Goal: Task Accomplishment & Management: Complete application form

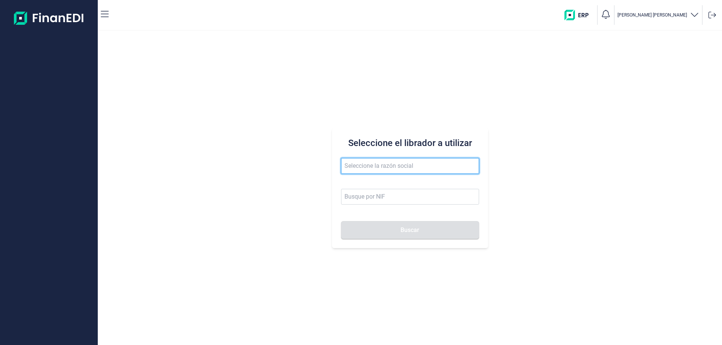
click at [373, 165] on input "text" at bounding box center [410, 166] width 138 height 16
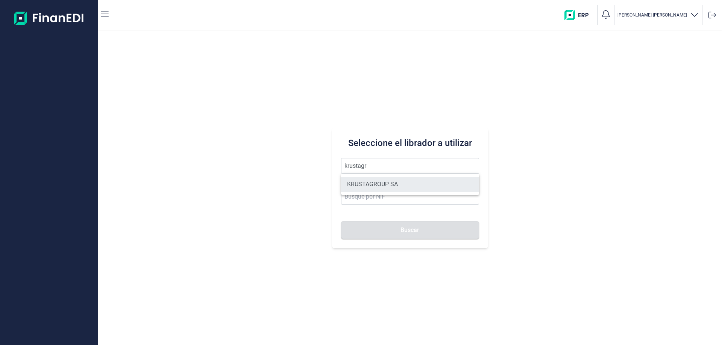
click at [374, 180] on li "KRUSTAGROUP SA" at bounding box center [410, 184] width 138 height 15
type input "KRUSTAGROUP SA"
type input "A21008560"
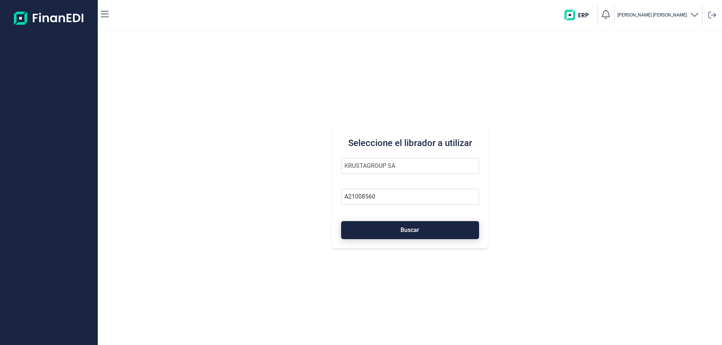
click at [389, 221] on button "Buscar" at bounding box center [410, 230] width 138 height 18
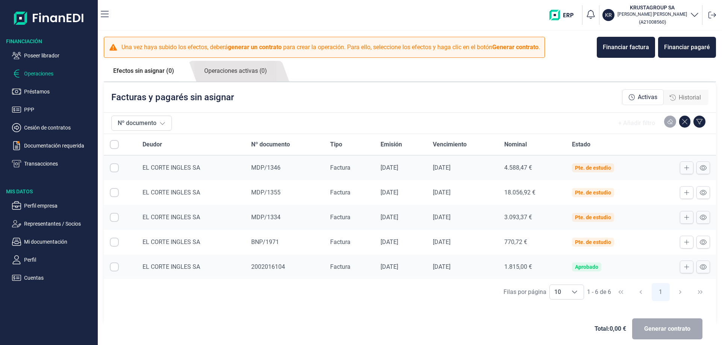
checkbox input "true"
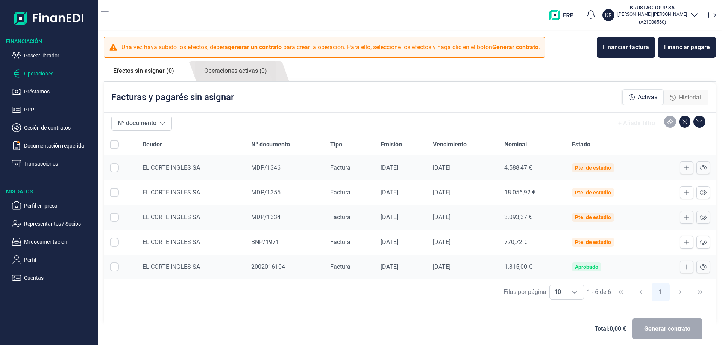
checkbox input "true"
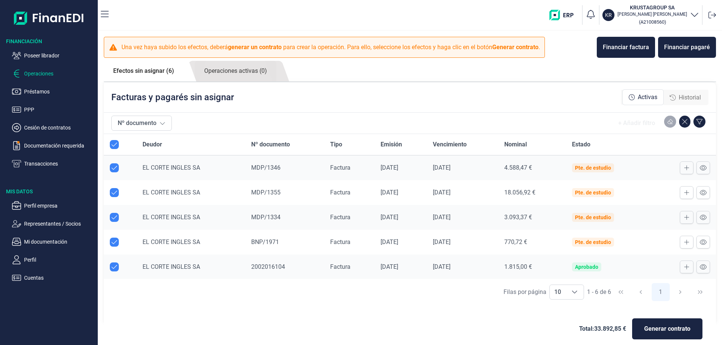
checkbox input "true"
click at [41, 160] on p "Transacciones" at bounding box center [59, 163] width 71 height 9
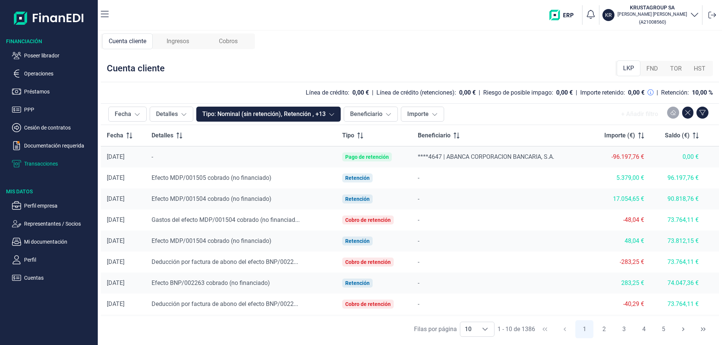
click at [224, 43] on span "Cobros" at bounding box center [228, 41] width 19 height 9
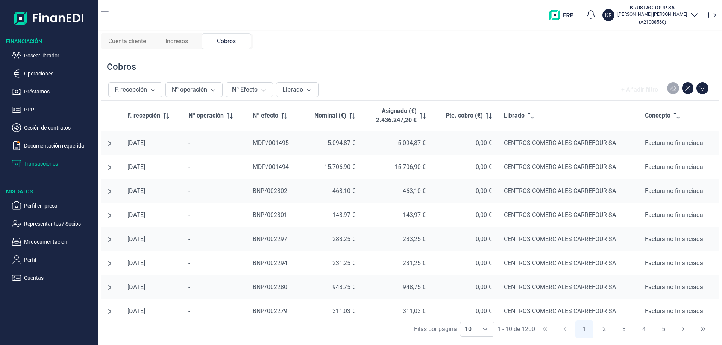
click at [173, 39] on span "Ingresos" at bounding box center [176, 41] width 23 height 9
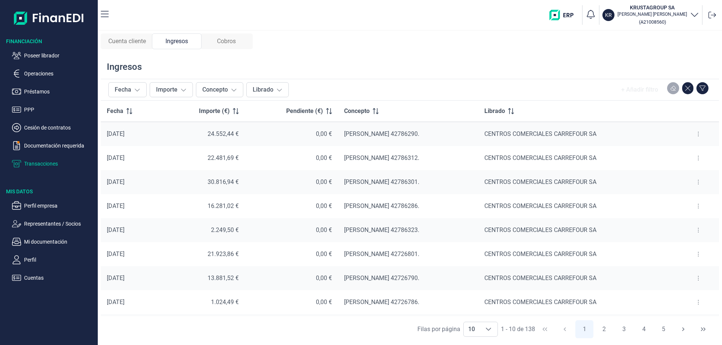
click at [692, 133] on button at bounding box center [698, 134] width 14 height 12
click at [684, 152] on span "Ver cobros" at bounding box center [682, 153] width 25 height 8
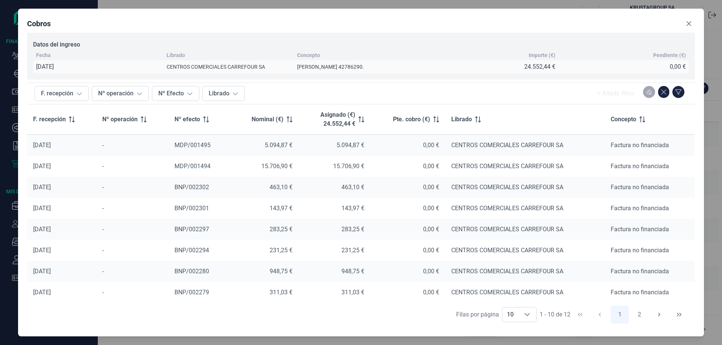
click at [308, 231] on div "283,25 €" at bounding box center [335, 230] width 60 height 8
drag, startPoint x: 83, startPoint y: 45, endPoint x: 34, endPoint y: 50, distance: 49.2
click at [34, 50] on div "Datos del ingreso" at bounding box center [361, 45] width 656 height 12
copy div "Datos del ingreso"
click at [689, 22] on icon "Close" at bounding box center [689, 24] width 6 height 6
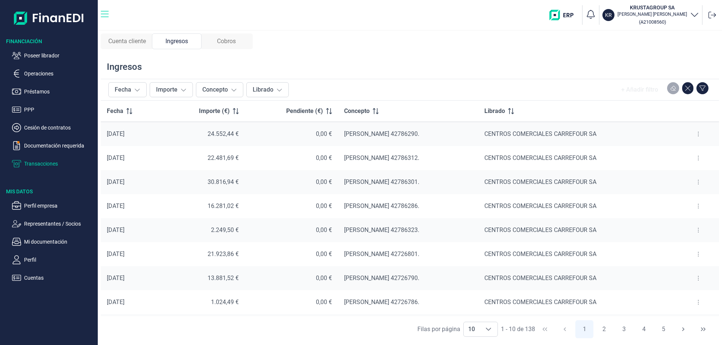
click at [102, 14] on icon "button" at bounding box center [105, 14] width 8 height 6
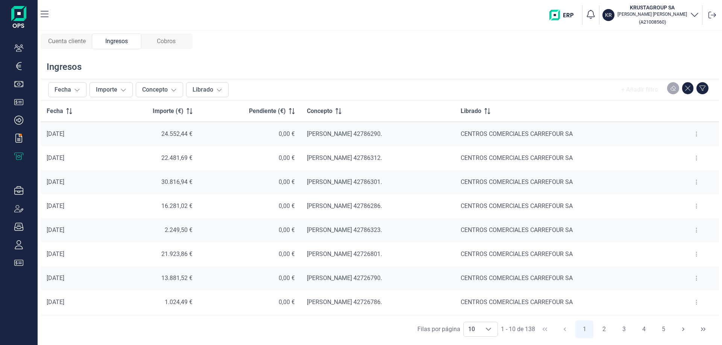
click at [44, 12] on icon "button" at bounding box center [45, 14] width 8 height 9
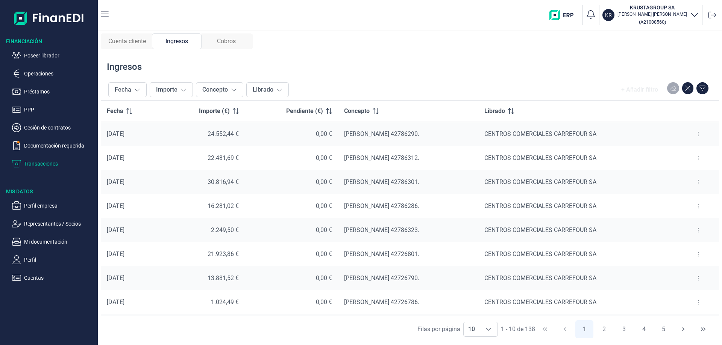
click at [47, 50] on ul "Poseer librador Operaciones Préstamos PPP Cesión de contratos Documentación req…" at bounding box center [49, 106] width 98 height 123
click at [47, 56] on p "Poseer librador" at bounding box center [59, 55] width 71 height 9
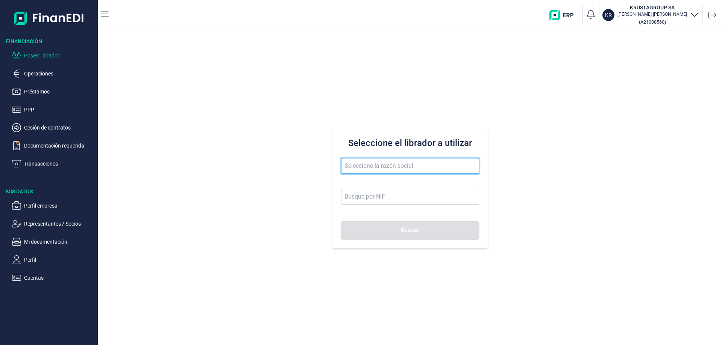
click at [411, 167] on input "text" at bounding box center [410, 166] width 138 height 16
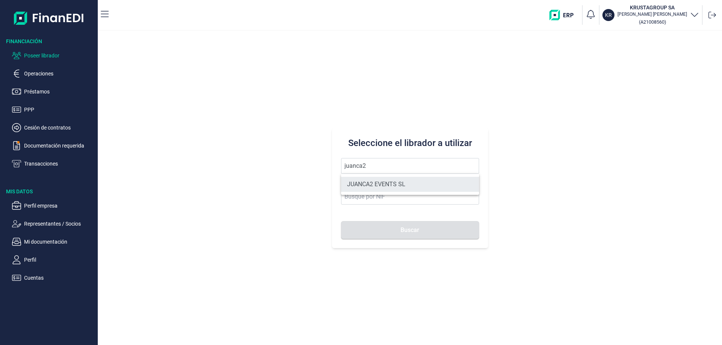
click at [402, 185] on li "JUANCA2 EVENTS SL" at bounding box center [410, 184] width 138 height 15
type input "JUANCA2 EVENTS SL"
type input "B90421199"
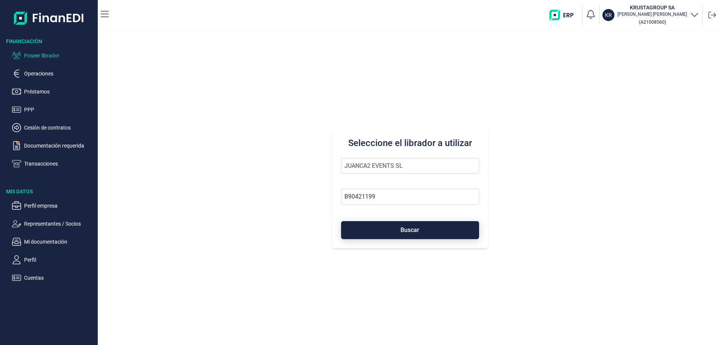
click at [403, 226] on button "Buscar" at bounding box center [410, 230] width 138 height 18
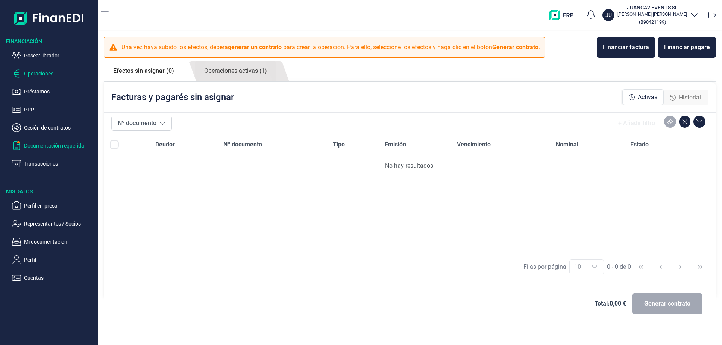
click at [69, 142] on p "Documentación requerida" at bounding box center [59, 145] width 71 height 9
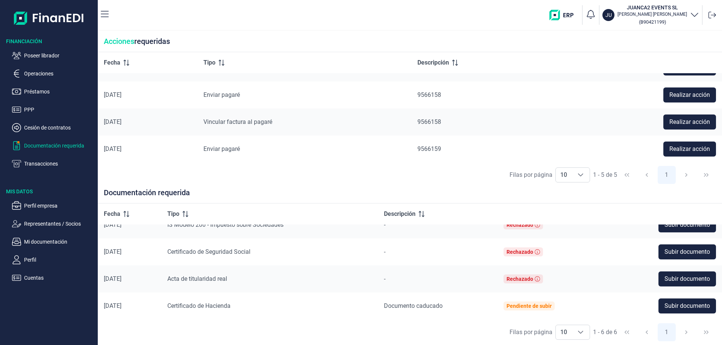
scroll to position [38, 0]
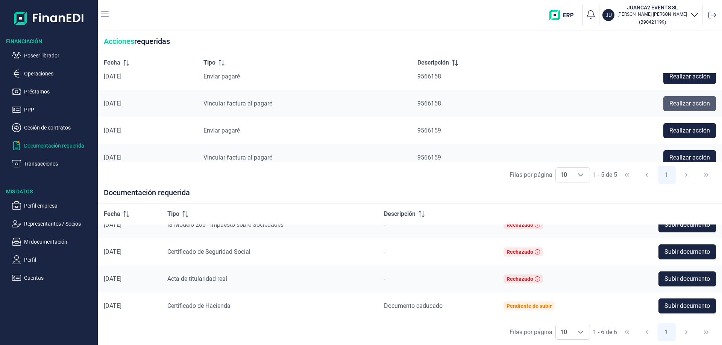
click at [669, 107] on span "Realizar acción" at bounding box center [689, 103] width 41 height 9
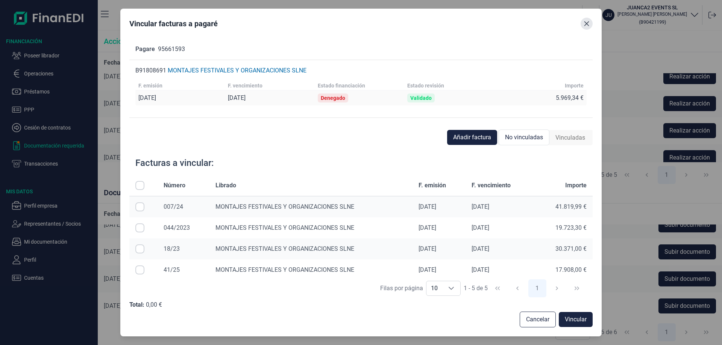
click at [585, 26] on icon "Close" at bounding box center [586, 24] width 6 height 6
click at [585, 26] on div "JU JUANCA2 EVENTS SL [PERSON_NAME] [PERSON_NAME] ( B90421199 )" at bounding box center [634, 15] width 170 height 24
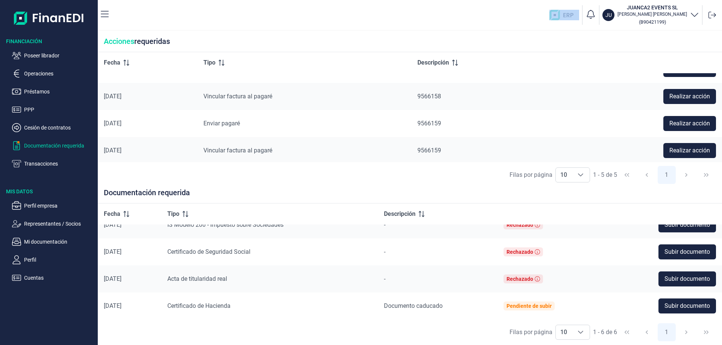
scroll to position [47, 0]
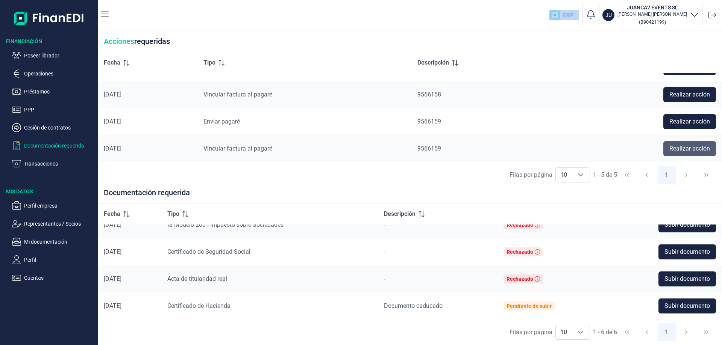
click at [676, 148] on span "Realizar acción" at bounding box center [689, 148] width 41 height 9
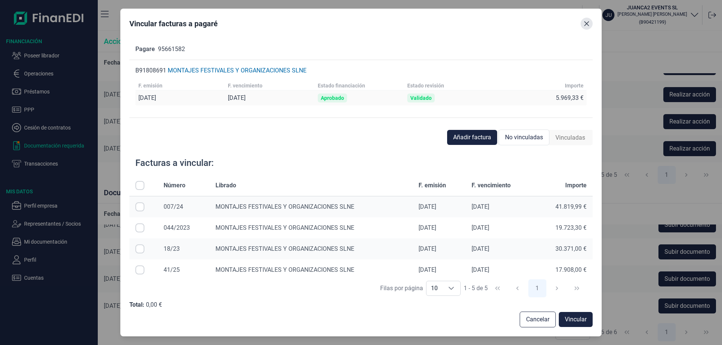
click at [585, 21] on icon "Close" at bounding box center [586, 23] width 5 height 5
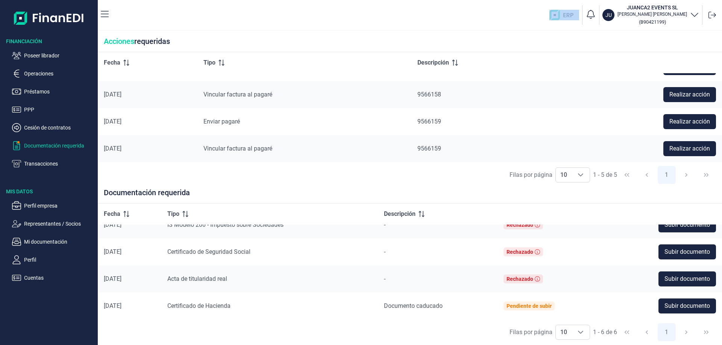
scroll to position [9, 0]
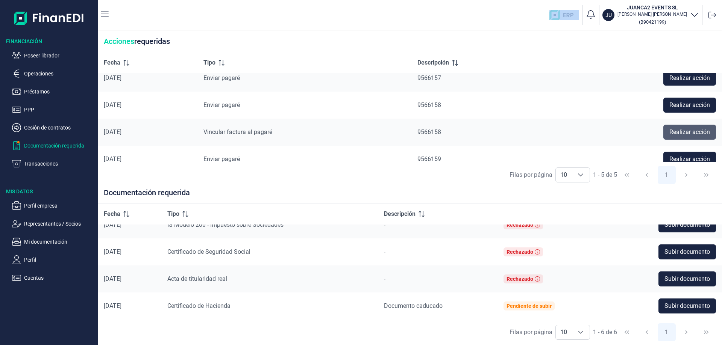
click at [685, 135] on span "Realizar acción" at bounding box center [689, 132] width 41 height 9
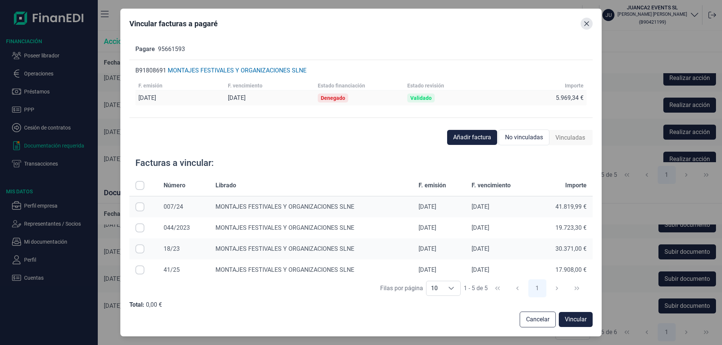
click at [587, 24] on icon "Close" at bounding box center [586, 23] width 5 height 5
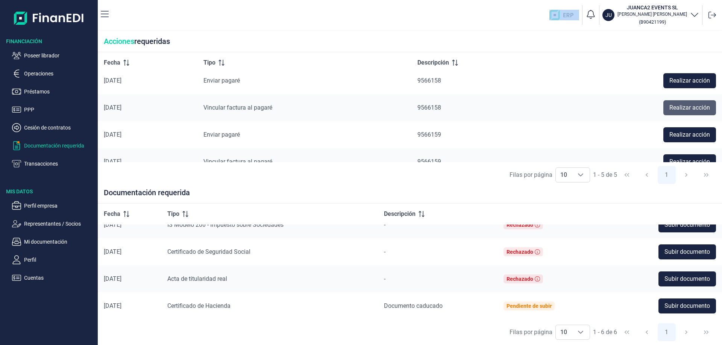
scroll to position [47, 0]
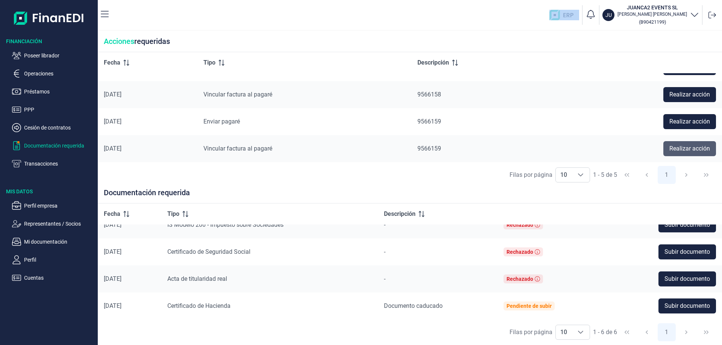
click at [678, 148] on span "Realizar acción" at bounding box center [689, 148] width 41 height 9
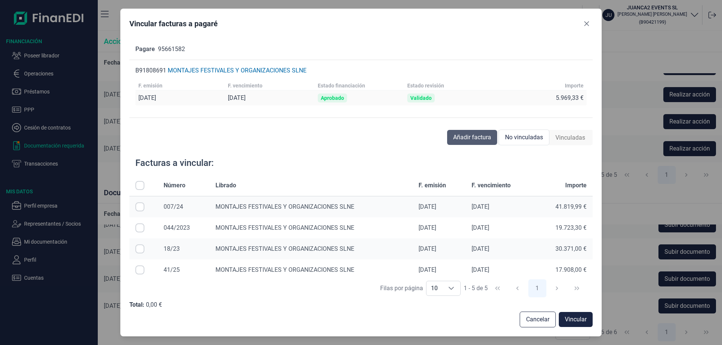
click at [474, 144] on button "Añadir factura" at bounding box center [472, 137] width 50 height 15
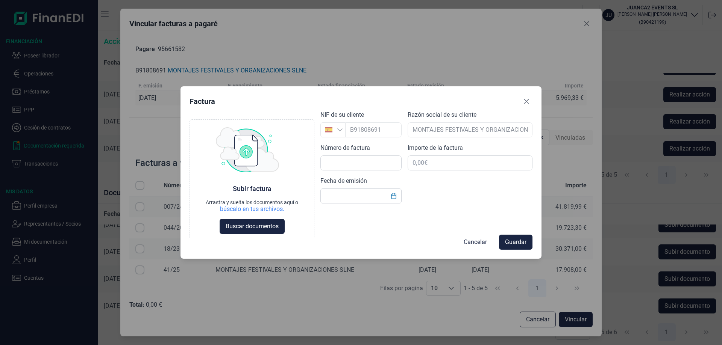
click at [525, 103] on icon "Close" at bounding box center [526, 101] width 6 height 6
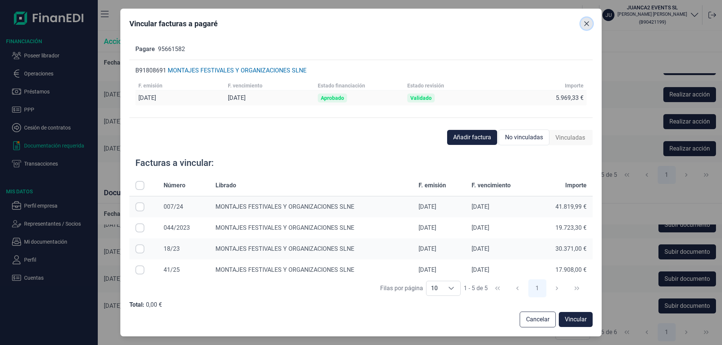
click at [585, 26] on icon "Close" at bounding box center [586, 24] width 6 height 6
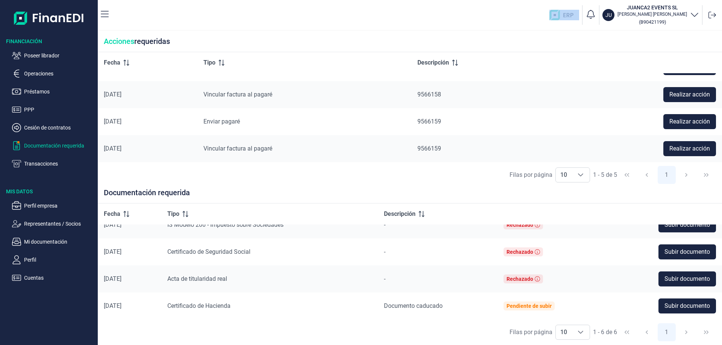
scroll to position [0, 0]
